Goal: Information Seeking & Learning: Learn about a topic

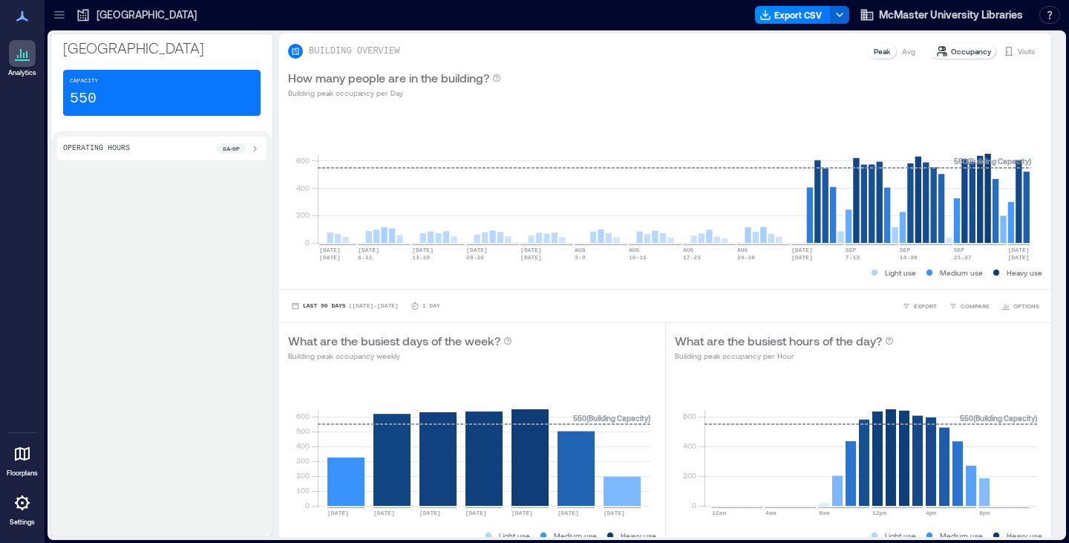
click at [24, 13] on icon at bounding box center [22, 16] width 18 height 18
click at [27, 63] on div at bounding box center [22, 53] width 27 height 27
click at [72, 8] on div "Health Sciences Library" at bounding box center [136, 15] width 130 height 24
click at [71, 8] on div "Health Sciences Library" at bounding box center [136, 15] width 130 height 24
click at [61, 18] on icon at bounding box center [59, 17] width 10 height 1
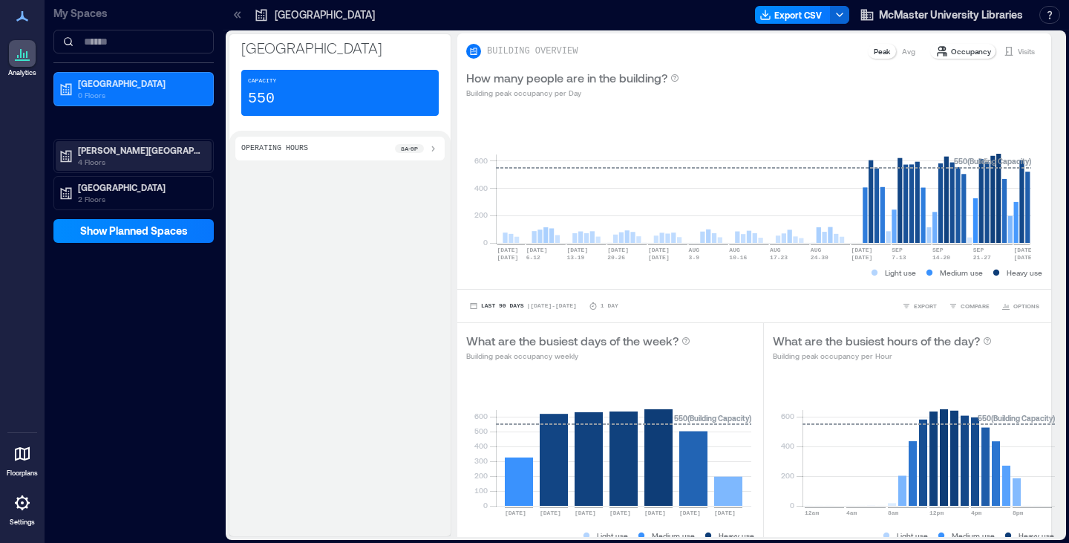
click at [120, 146] on p "Mills Memorial Library" at bounding box center [140, 150] width 125 height 12
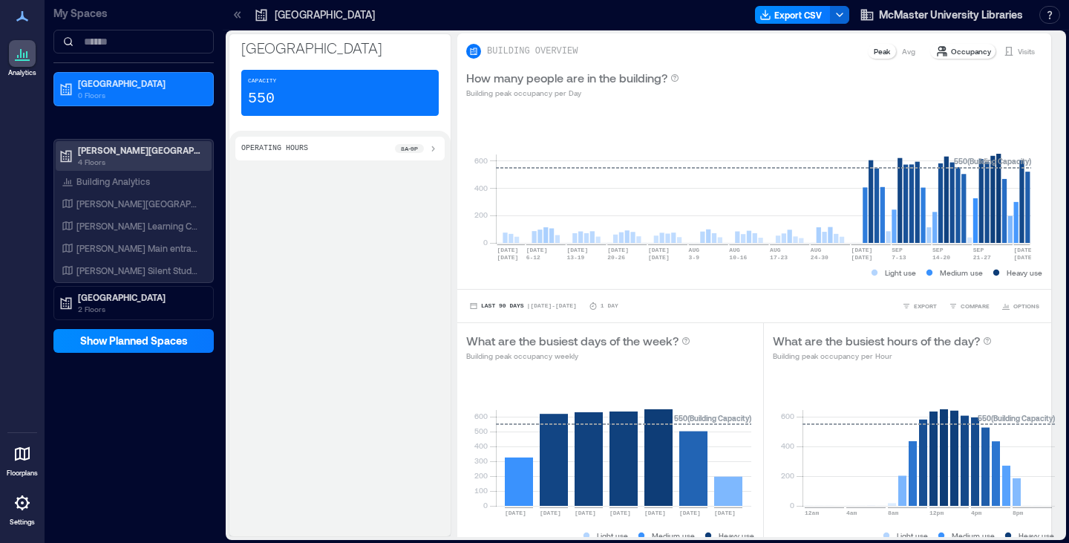
click at [127, 154] on p "Mills Memorial Library" at bounding box center [140, 150] width 125 height 12
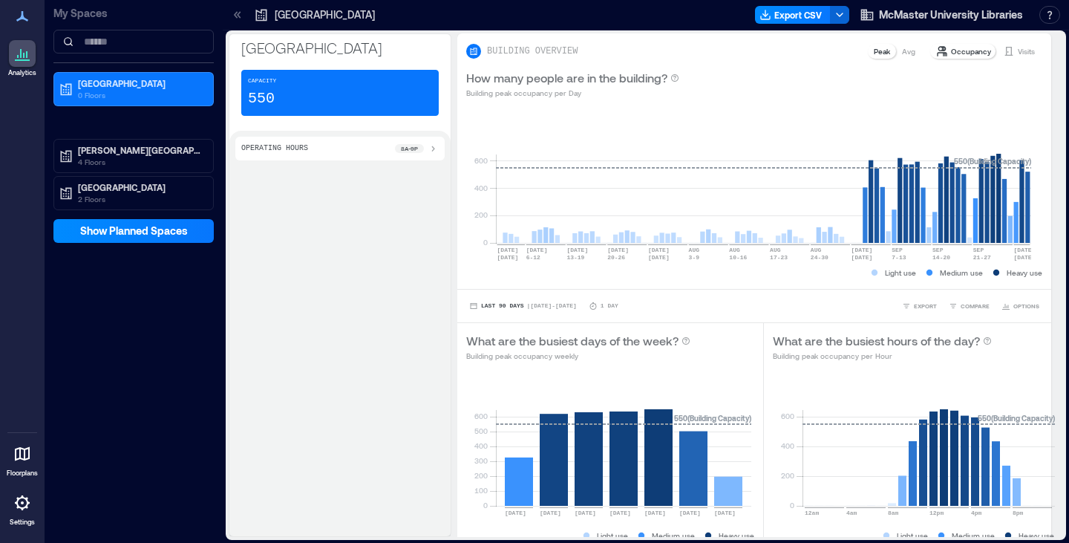
click at [239, 16] on icon at bounding box center [237, 14] width 15 height 15
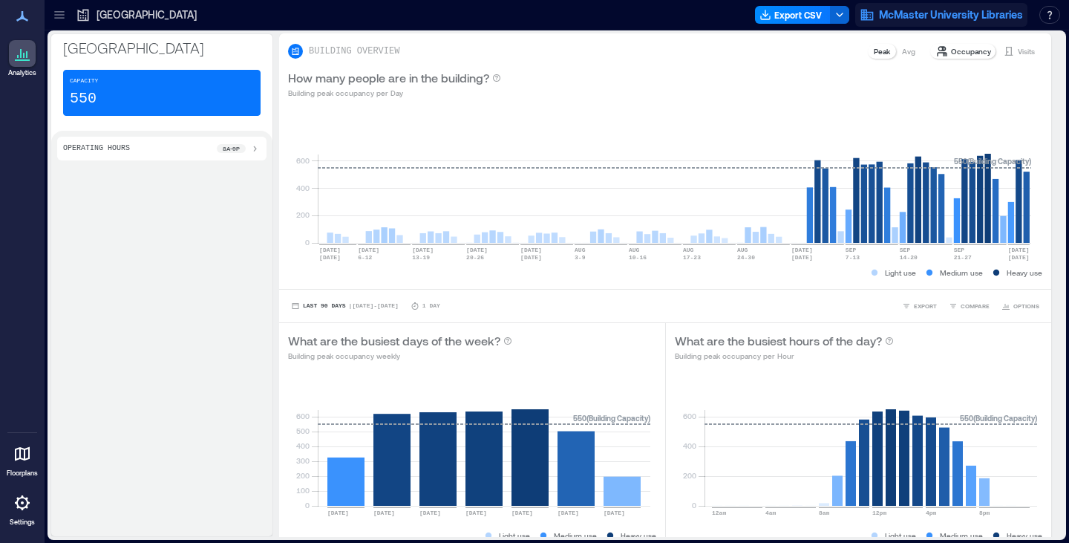
click at [960, 21] on span "McMaster University Libraries" at bounding box center [951, 14] width 144 height 15
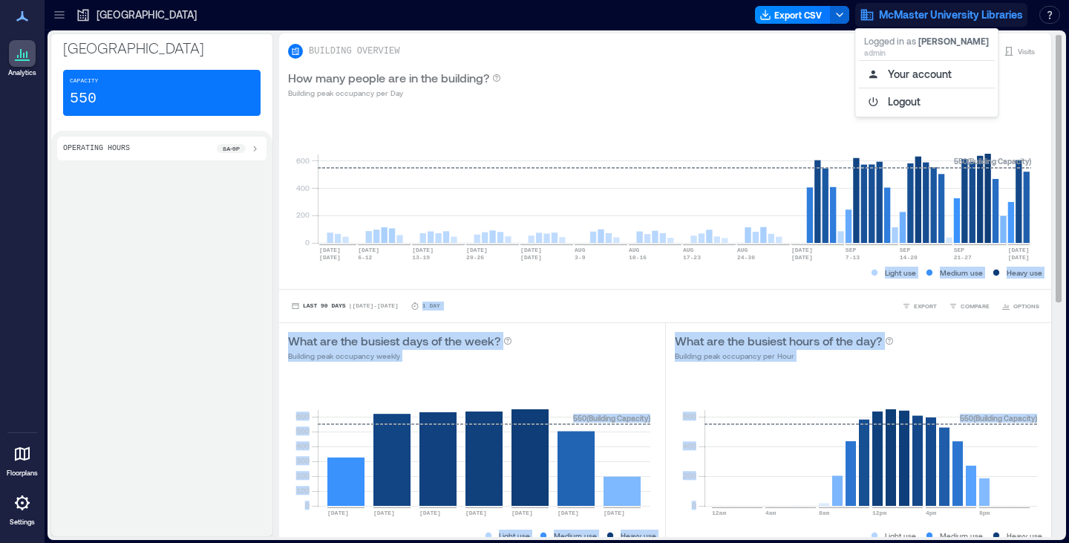
drag, startPoint x: 1044, startPoint y: 120, endPoint x: 1039, endPoint y: 382, distance: 262.1
click at [1039, 382] on div "BUILDING OVERVIEW Peak Avg Occupancy Visits How many people are in the building…" at bounding box center [671, 507] width 784 height 949
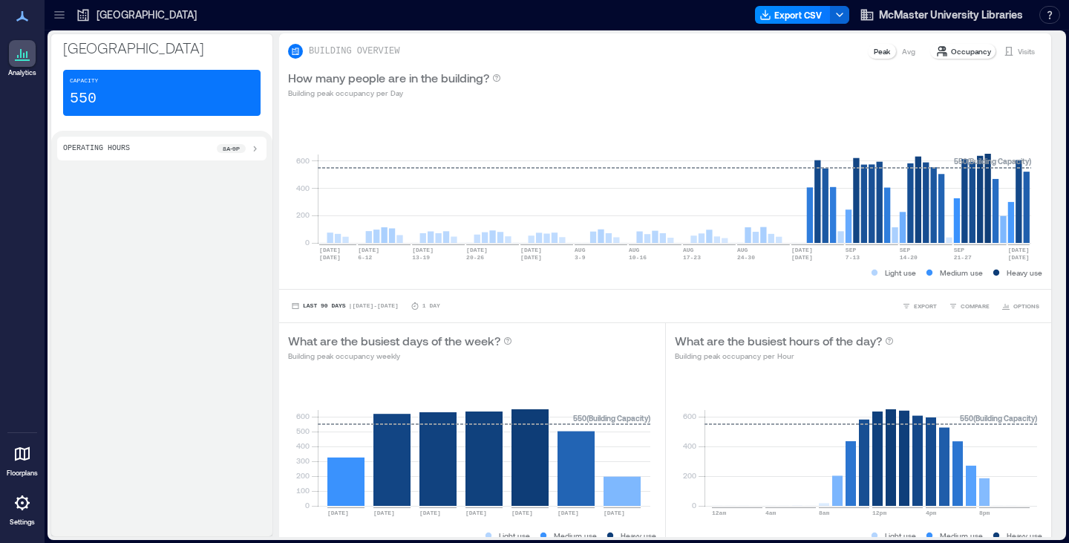
click at [151, 150] on div "Operating Hours 8a - 9p" at bounding box center [161, 149] width 197 height 12
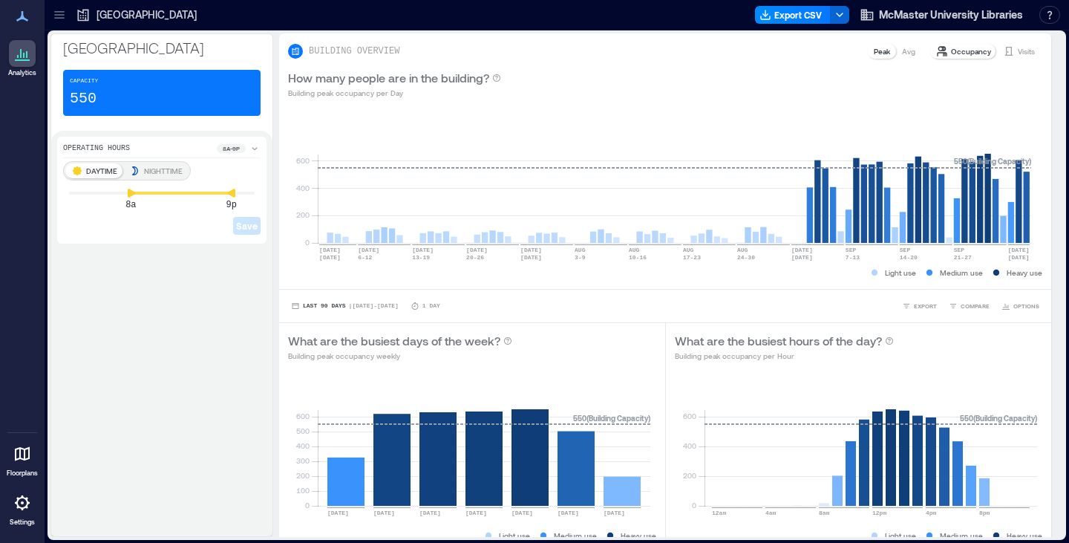
click at [26, 511] on icon at bounding box center [22, 503] width 18 height 18
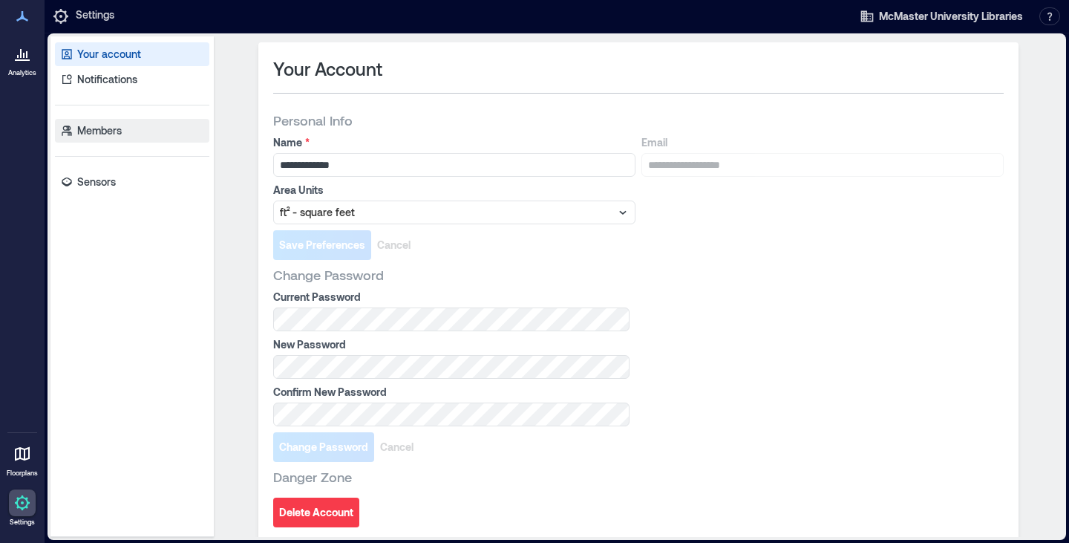
click at [119, 133] on p "Members" at bounding box center [99, 130] width 45 height 15
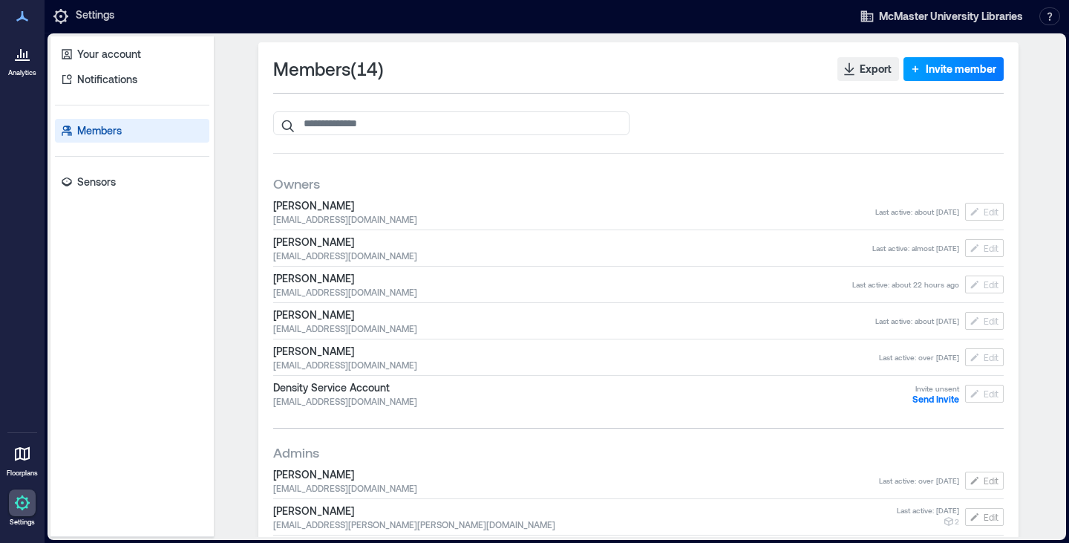
click at [932, 75] on span "Invite member" at bounding box center [961, 69] width 71 height 15
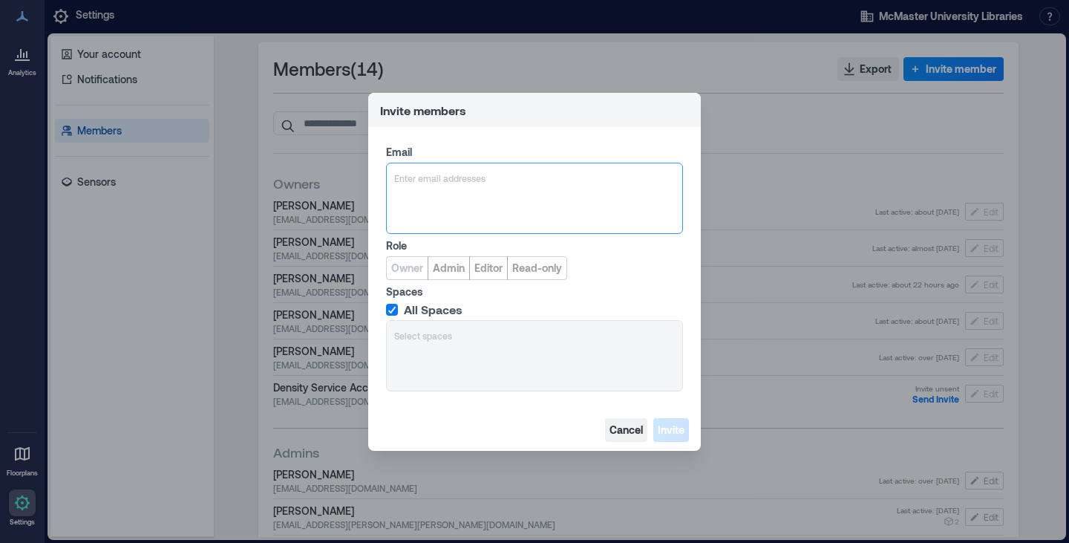
click at [625, 424] on span "Cancel" at bounding box center [625, 429] width 33 height 15
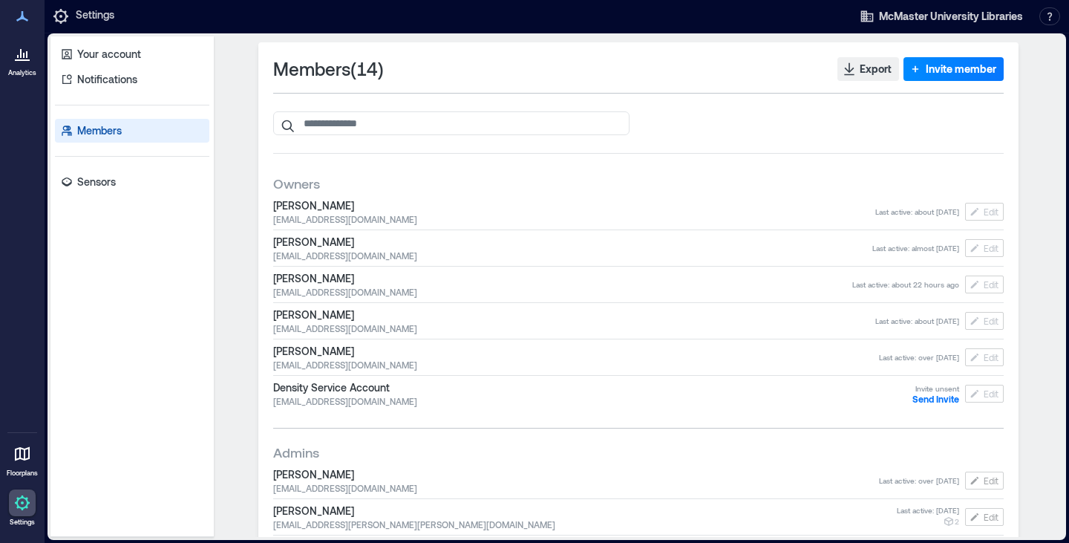
click at [12, 65] on div at bounding box center [22, 53] width 27 height 27
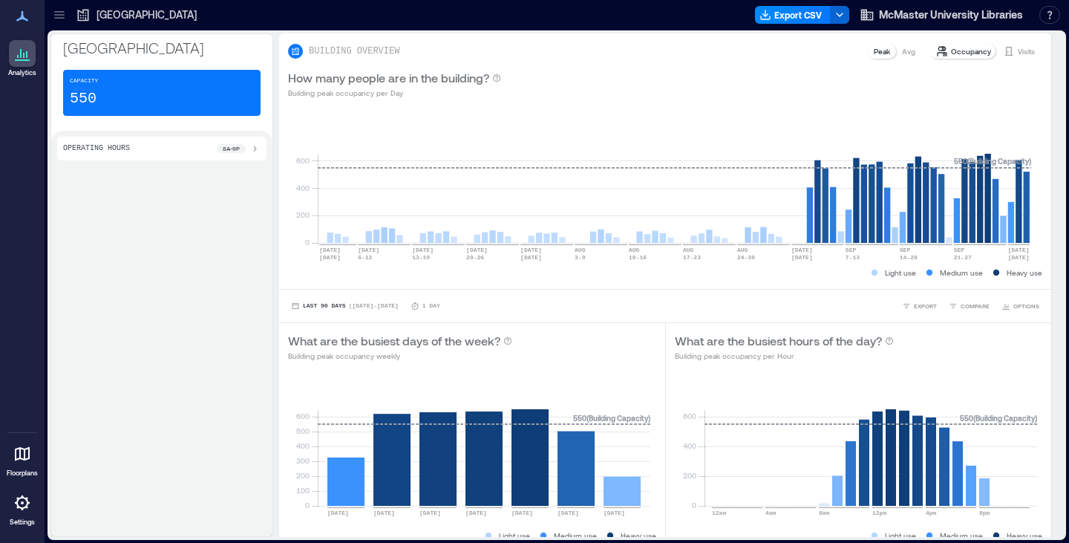
click at [85, 16] on icon at bounding box center [83, 16] width 11 height 12
click at [64, 17] on icon at bounding box center [59, 14] width 15 height 15
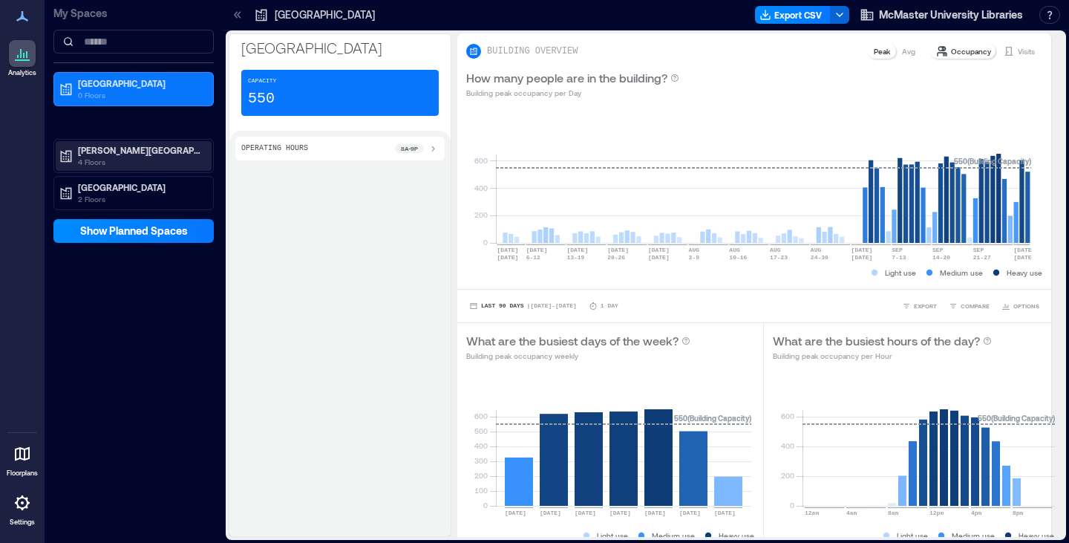
click at [138, 151] on p "Mills Memorial Library" at bounding box center [140, 150] width 125 height 12
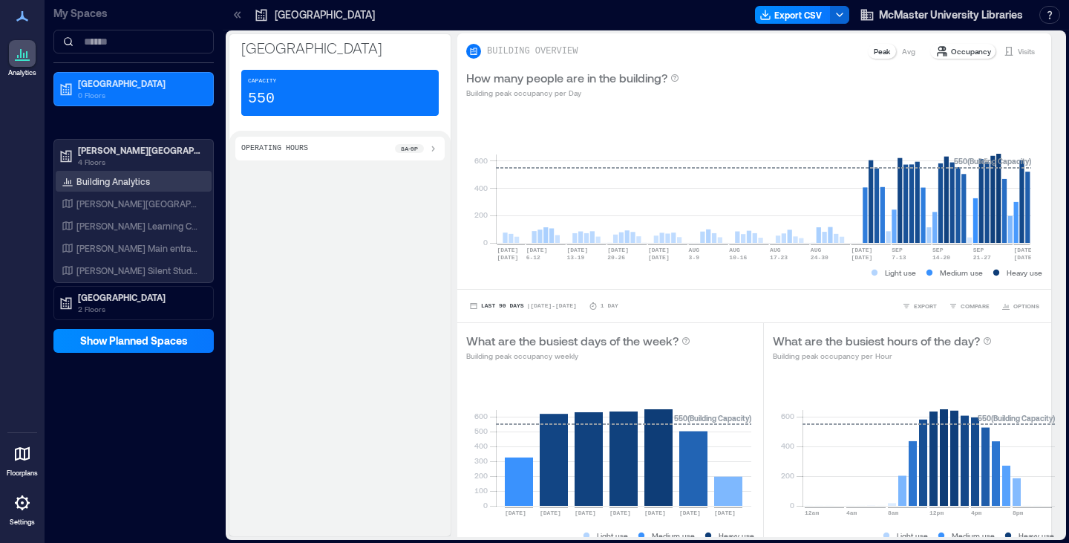
click at [133, 184] on p "Building Analytics" at bounding box center [112, 181] width 73 height 12
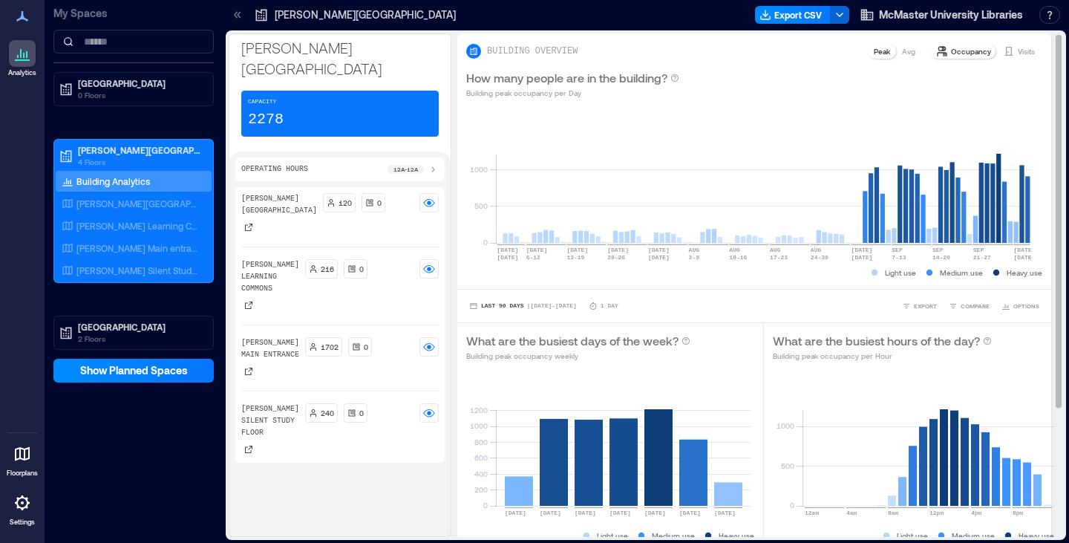
click at [874, 53] on p "Peak" at bounding box center [882, 51] width 16 height 12
click at [956, 57] on div "Occupancy" at bounding box center [963, 51] width 67 height 15
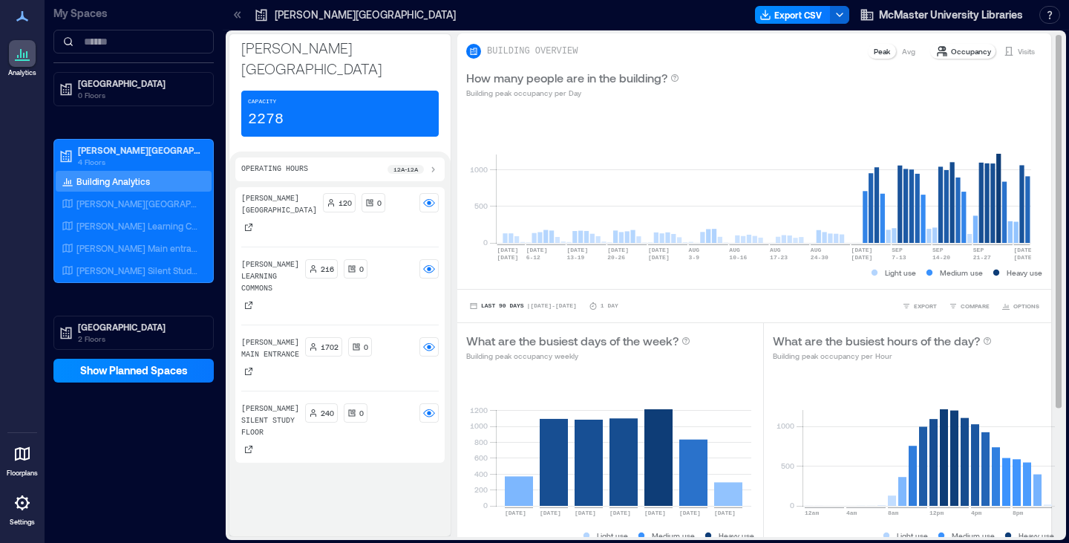
click at [951, 46] on p "Occupancy" at bounding box center [971, 51] width 40 height 12
drag, startPoint x: 1045, startPoint y: 218, endPoint x: 1047, endPoint y: 288, distance: 69.8
click at [1047, 288] on div "BUILDING OVERVIEW Peak Avg Occupancy Visits How many people are in the building…" at bounding box center [760, 284] width 606 height 503
drag, startPoint x: 1047, startPoint y: 288, endPoint x: 1049, endPoint y: 341, distance: 53.5
click at [1049, 341] on div "BUILDING OVERVIEW Peak Avg Occupancy Visits How many people are in the building…" at bounding box center [760, 284] width 606 height 503
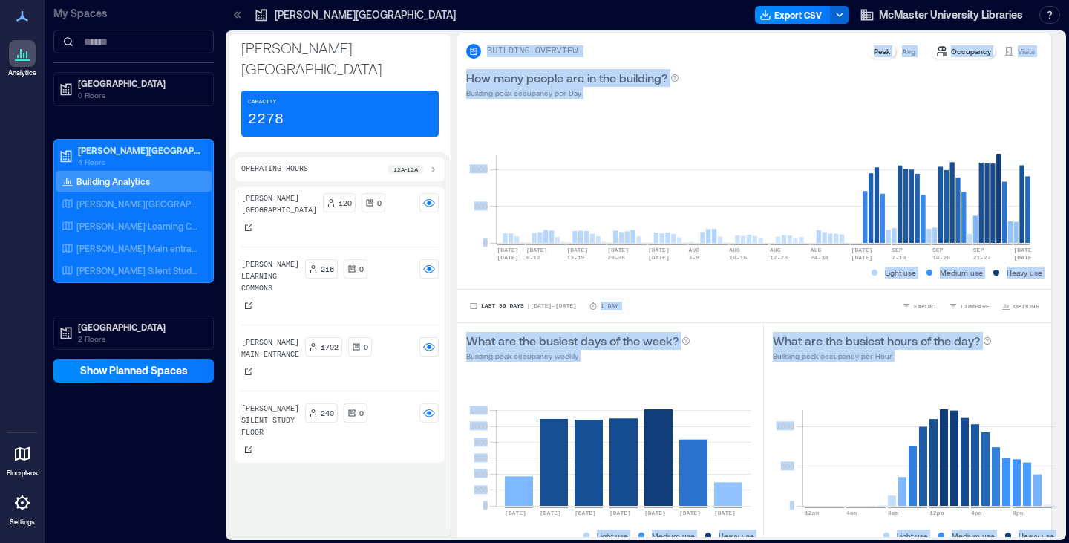
drag, startPoint x: 1045, startPoint y: 339, endPoint x: 1054, endPoint y: 477, distance: 137.6
click at [1054, 477] on div "BUILDING OVERVIEW Peak Avg Occupancy Visits How many people are in the building…" at bounding box center [760, 284] width 606 height 503
click at [759, 114] on div "0 500 1000 JUN 29 JUL 5 JUL 6-12 JUL 13-19 JUL 20-26 JUL 27 AUG 2 AUG 3-9 AUG 1…" at bounding box center [754, 198] width 594 height 181
drag, startPoint x: 1047, startPoint y: 263, endPoint x: 1054, endPoint y: 386, distance: 122.7
click at [1054, 386] on div "BUILDING OVERVIEW Peak Avg Occupancy Visits How many people are in the building…" at bounding box center [760, 284] width 606 height 503
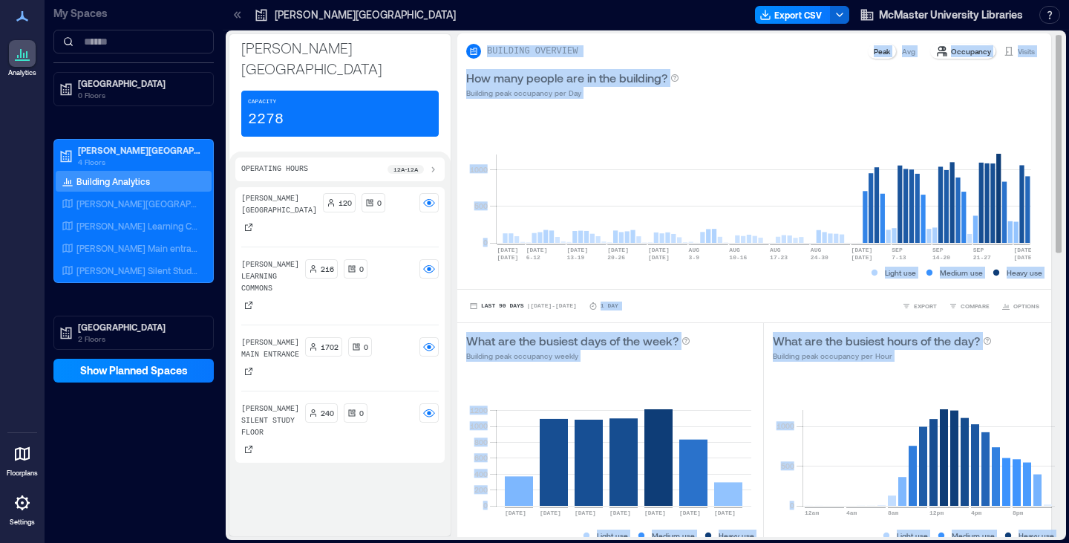
click at [1047, 171] on div "BUILDING OVERVIEW Peak Avg Occupancy Visits How many people are in the building…" at bounding box center [760, 284] width 606 height 503
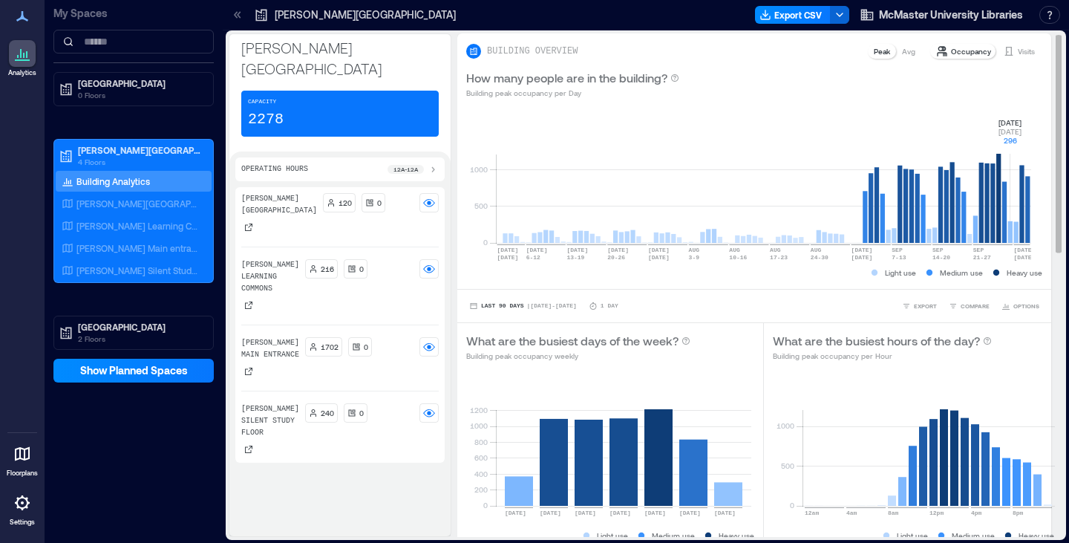
click at [1009, 122] on rect at bounding box center [763, 180] width 535 height 126
click at [837, 105] on div "How many people are in the building? Building peak occupancy per Day" at bounding box center [754, 84] width 594 height 48
drag, startPoint x: 1046, startPoint y: 118, endPoint x: 1049, endPoint y: 163, distance: 44.6
click at [1049, 163] on div "BUILDING OVERVIEW Peak Avg Occupancy Visits How many people are in the building…" at bounding box center [760, 284] width 606 height 503
click at [1047, 171] on div "BUILDING OVERVIEW Peak Avg Occupancy Visits How many people are in the building…" at bounding box center [760, 284] width 606 height 503
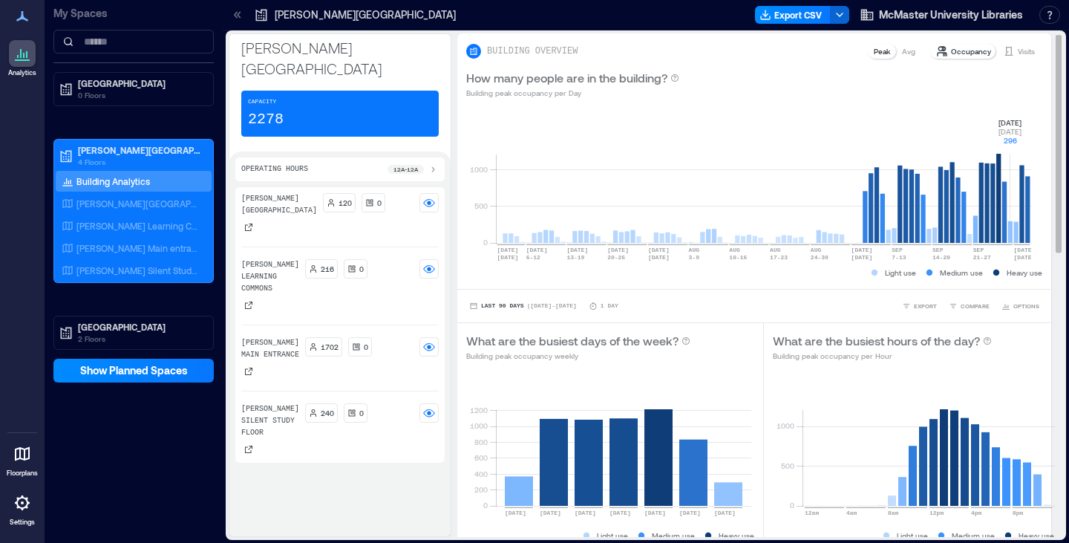
drag, startPoint x: 1047, startPoint y: 171, endPoint x: 1050, endPoint y: 217, distance: 46.1
click at [1050, 217] on div "BUILDING OVERVIEW Peak Avg Occupancy Visits How many people are in the building…" at bounding box center [760, 284] width 606 height 503
click at [1067, 217] on div "Mills Memorial Library Capacity 2278 Operating Hours 12a - 12a Lyons New Media …" at bounding box center [646, 286] width 846 height 512
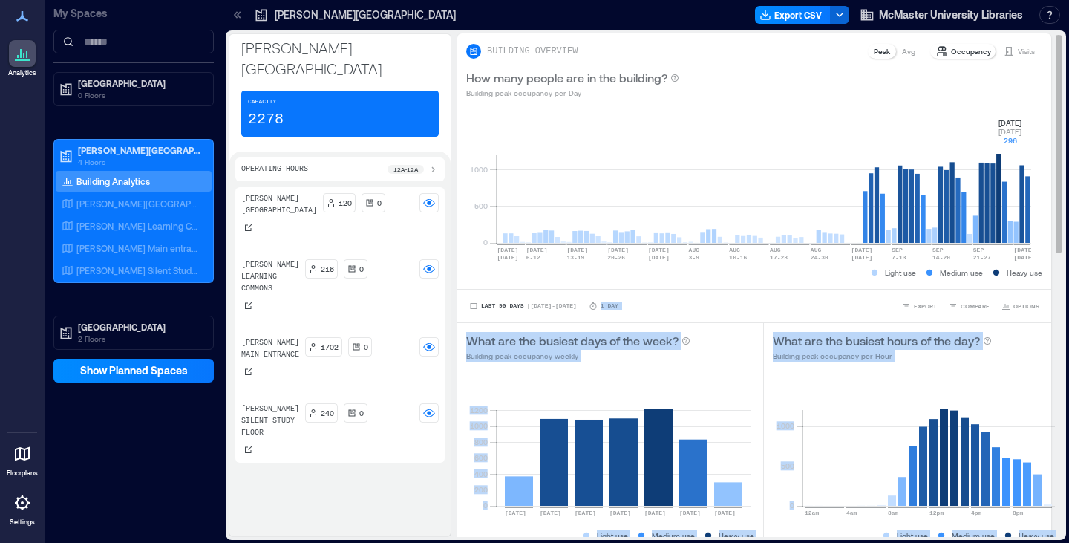
drag, startPoint x: 1048, startPoint y: 210, endPoint x: 1048, endPoint y: 272, distance: 62.3
click at [1048, 272] on div "BUILDING OVERVIEW Peak Avg Occupancy Visits How many people are in the building…" at bounding box center [760, 284] width 606 height 503
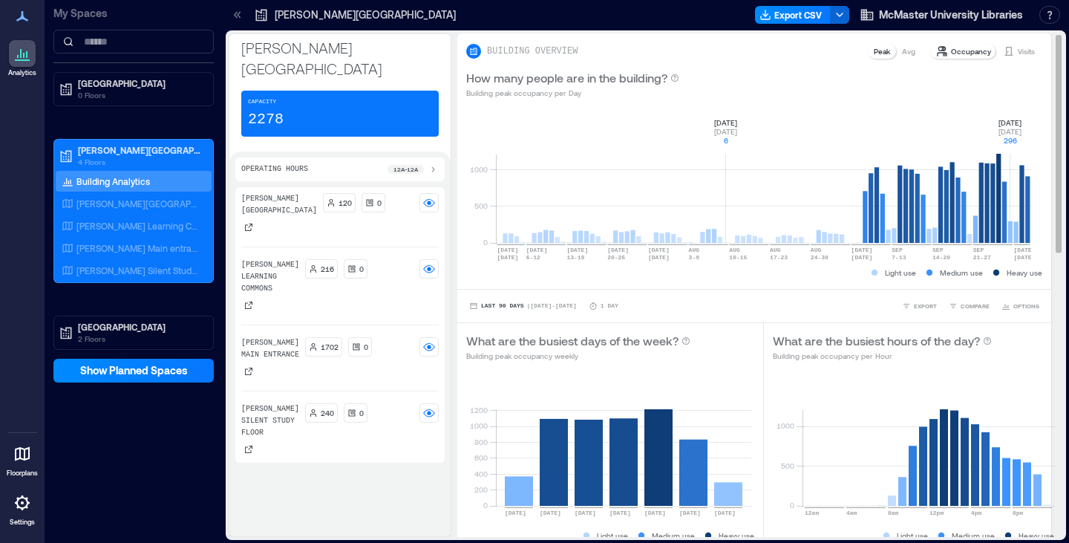
click at [726, 139] on rect at bounding box center [763, 180] width 535 height 126
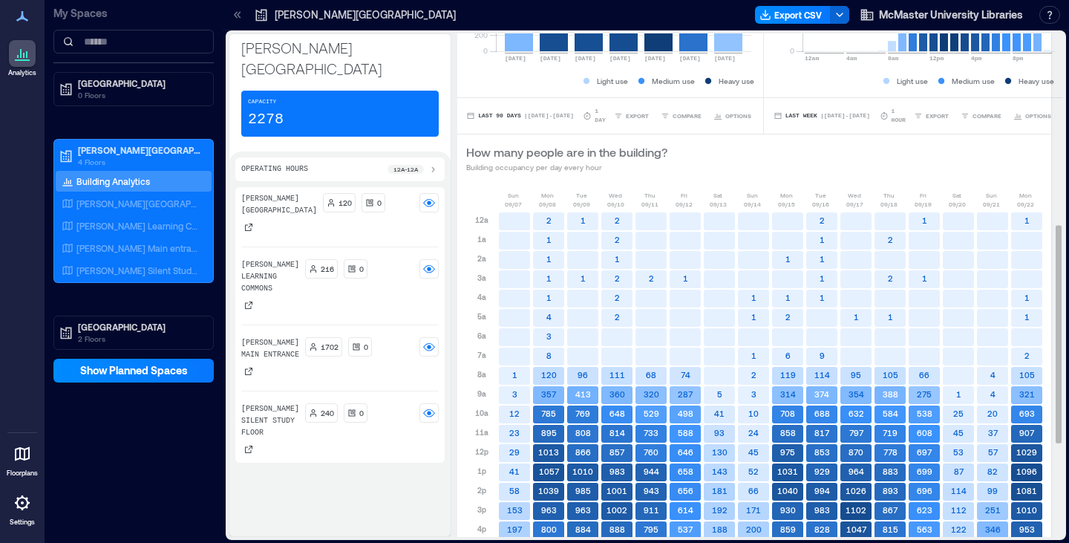
scroll to position [475, 0]
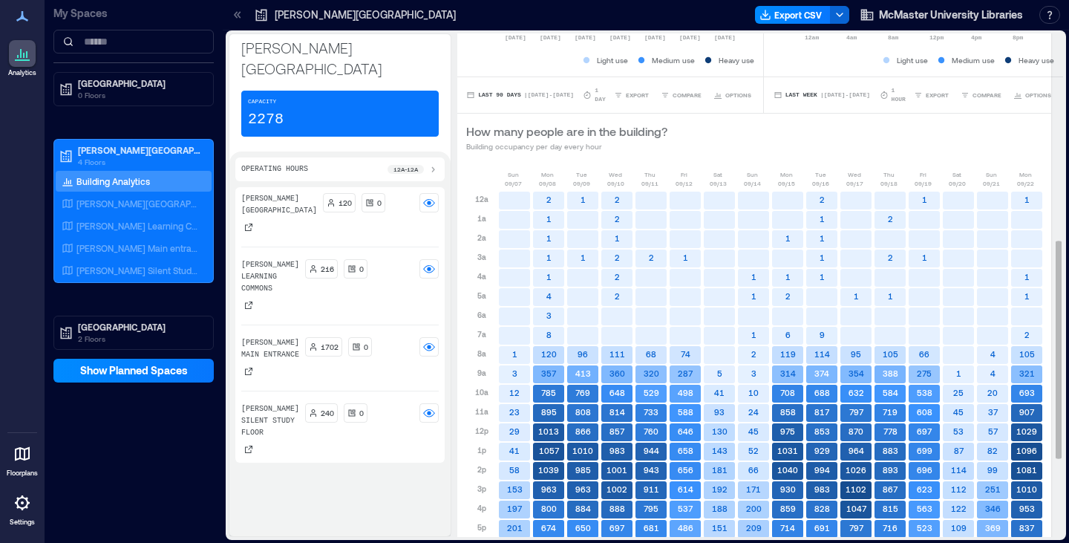
click at [752, 143] on div "How many people are in the building? Building occupancy per day every hour" at bounding box center [754, 137] width 576 height 30
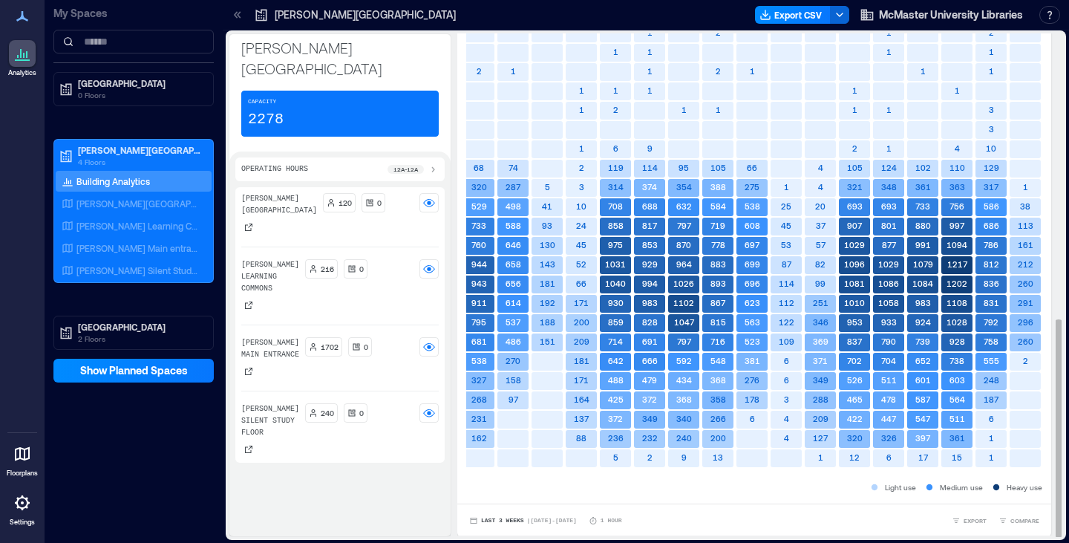
scroll to position [0, 183]
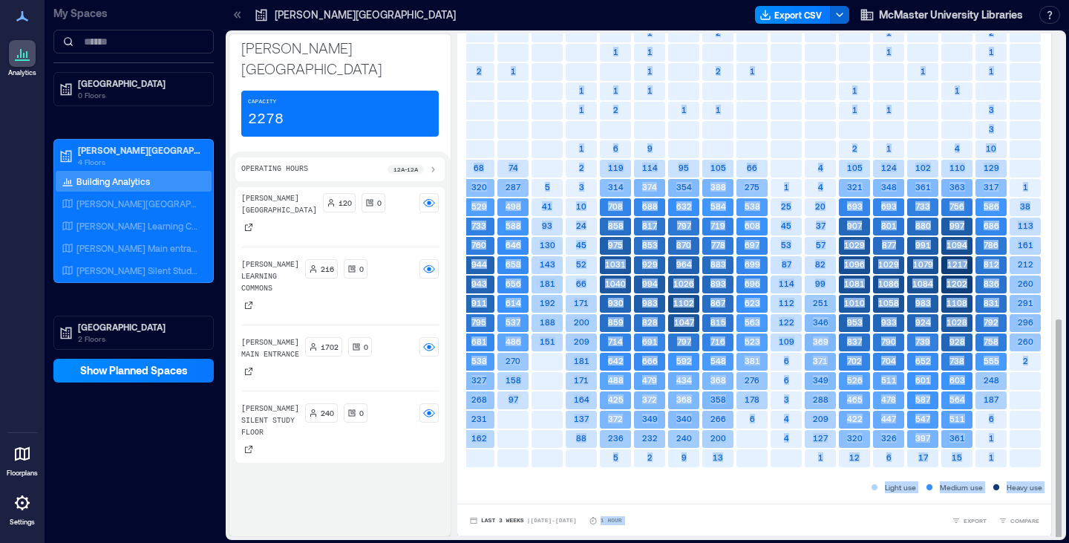
drag, startPoint x: 1047, startPoint y: 470, endPoint x: 1038, endPoint y: 405, distance: 65.8
click at [1038, 405] on div "BUILDING OVERVIEW Peak Avg Occupancy Visits How many people are in the building…" at bounding box center [760, 283] width 606 height 503
click at [770, 354] on rect at bounding box center [785, 362] width 31 height 18
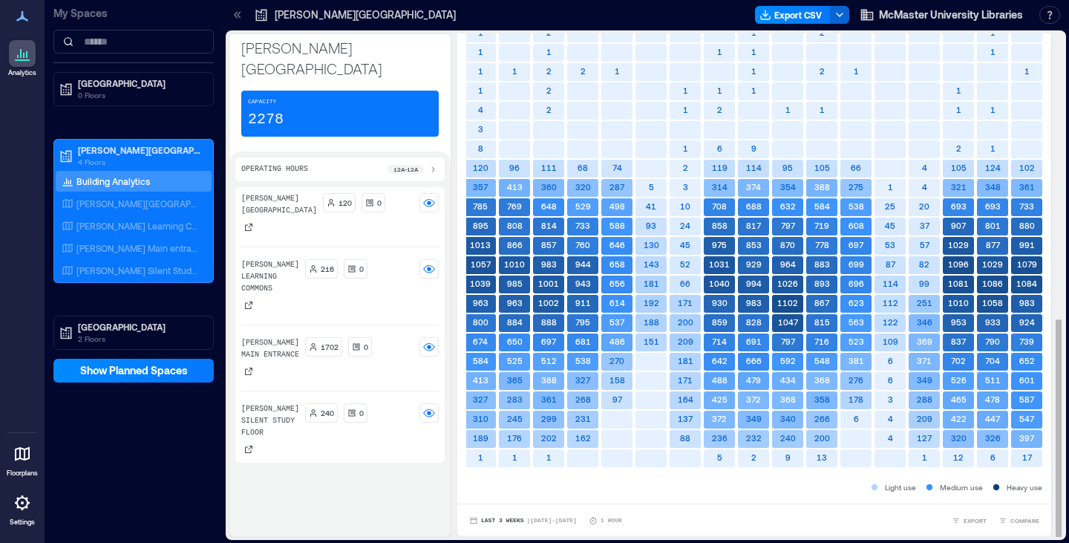
scroll to position [0, 0]
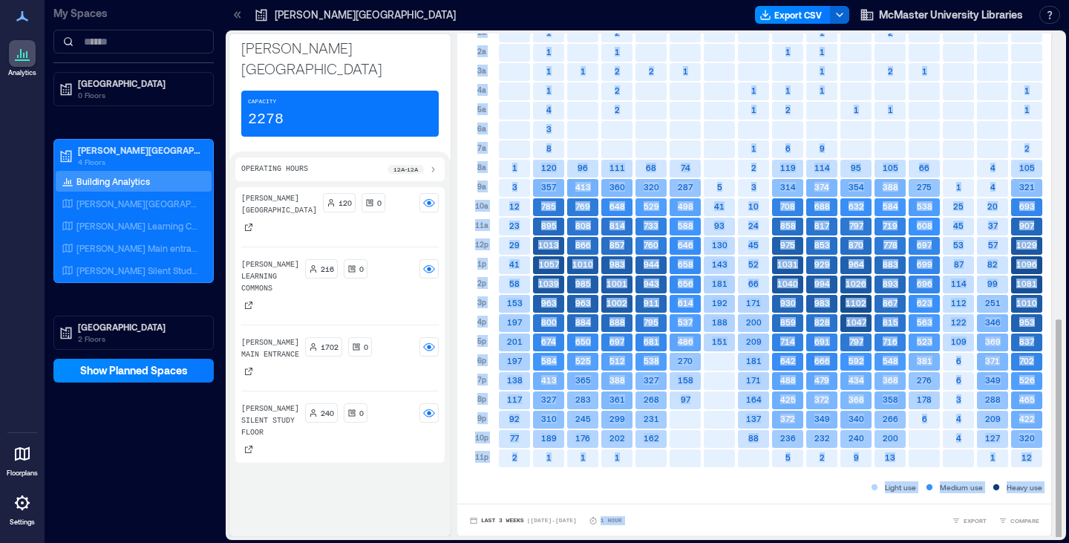
drag, startPoint x: 1047, startPoint y: 337, endPoint x: 1043, endPoint y: 177, distance: 159.6
click at [1043, 177] on div "BUILDING OVERVIEW Peak Avg Occupancy Visits How many people are in the building…" at bounding box center [760, 283] width 606 height 503
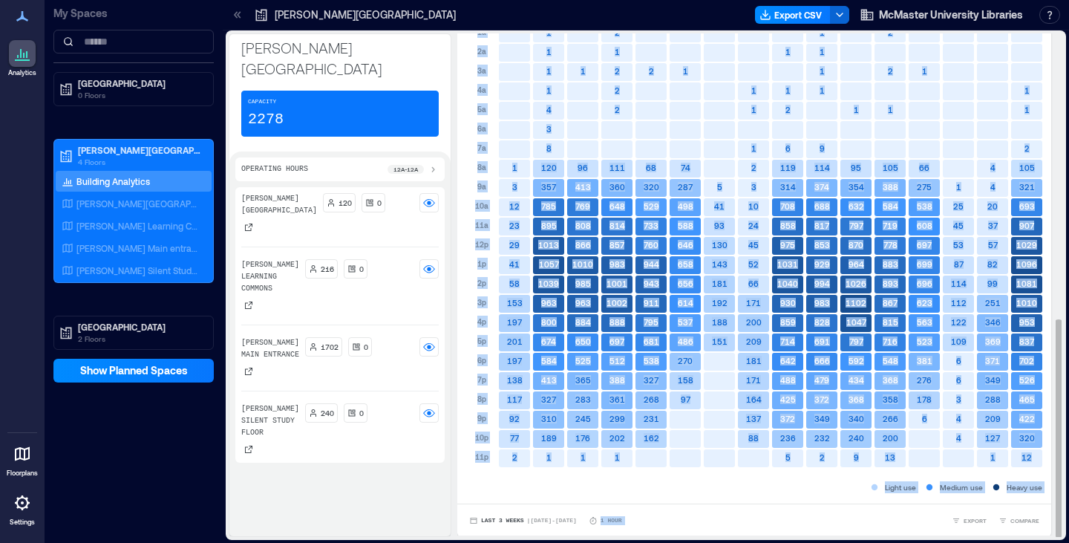
drag, startPoint x: 1047, startPoint y: 480, endPoint x: 1048, endPoint y: 261, distance: 219.0
click at [1048, 261] on div "BUILDING OVERVIEW Peak Avg Occupancy Visits How many people are in the building…" at bounding box center [760, 283] width 606 height 503
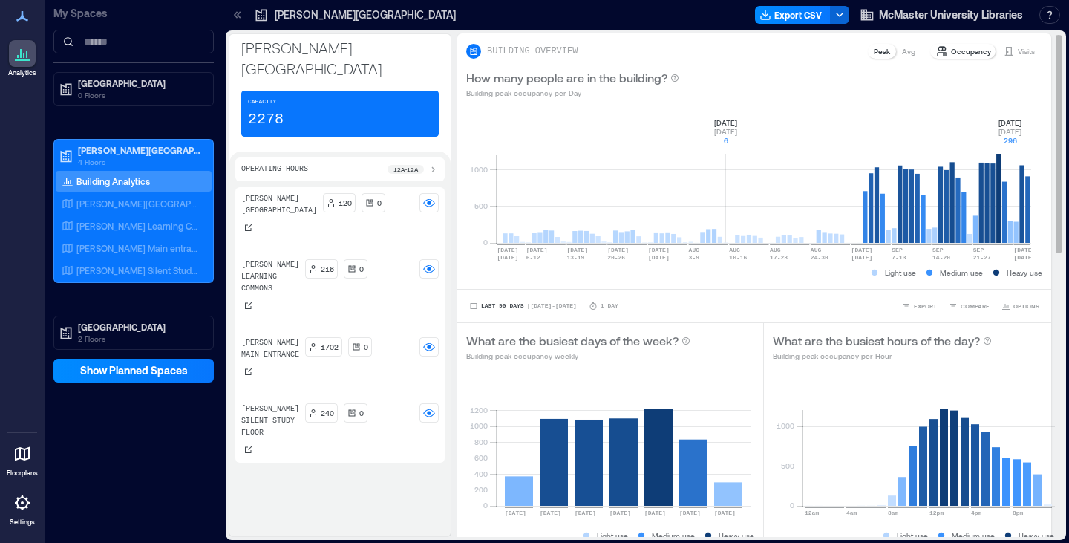
click at [930, 58] on div "Occupancy" at bounding box center [963, 51] width 67 height 15
click at [874, 53] on p "Peak" at bounding box center [882, 51] width 16 height 12
click at [412, 163] on div "12a - 12a" at bounding box center [412, 169] width 51 height 12
